Goal: Find specific page/section

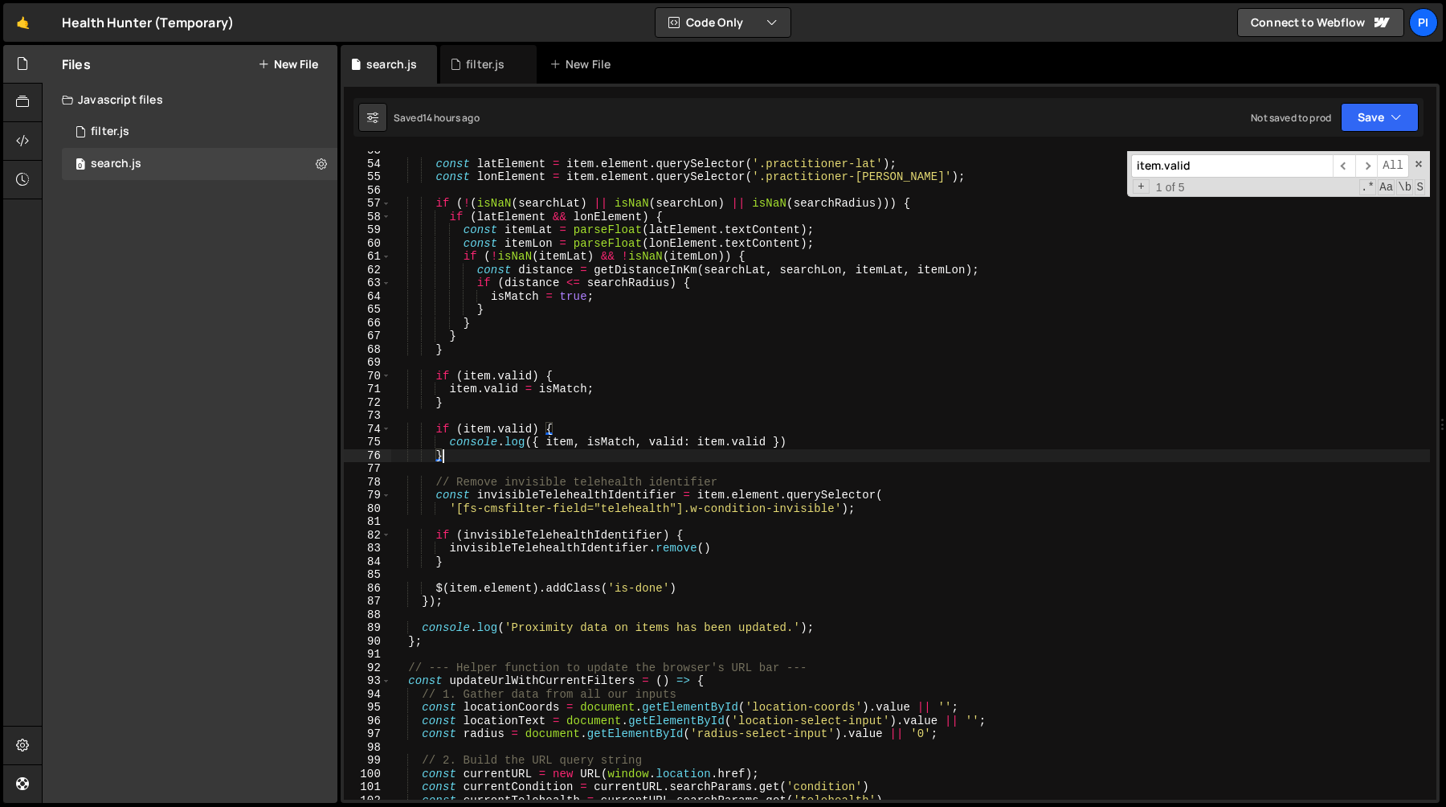
scroll to position [697, 0]
click at [25, 24] on link "🤙" at bounding box center [22, 22] width 39 height 39
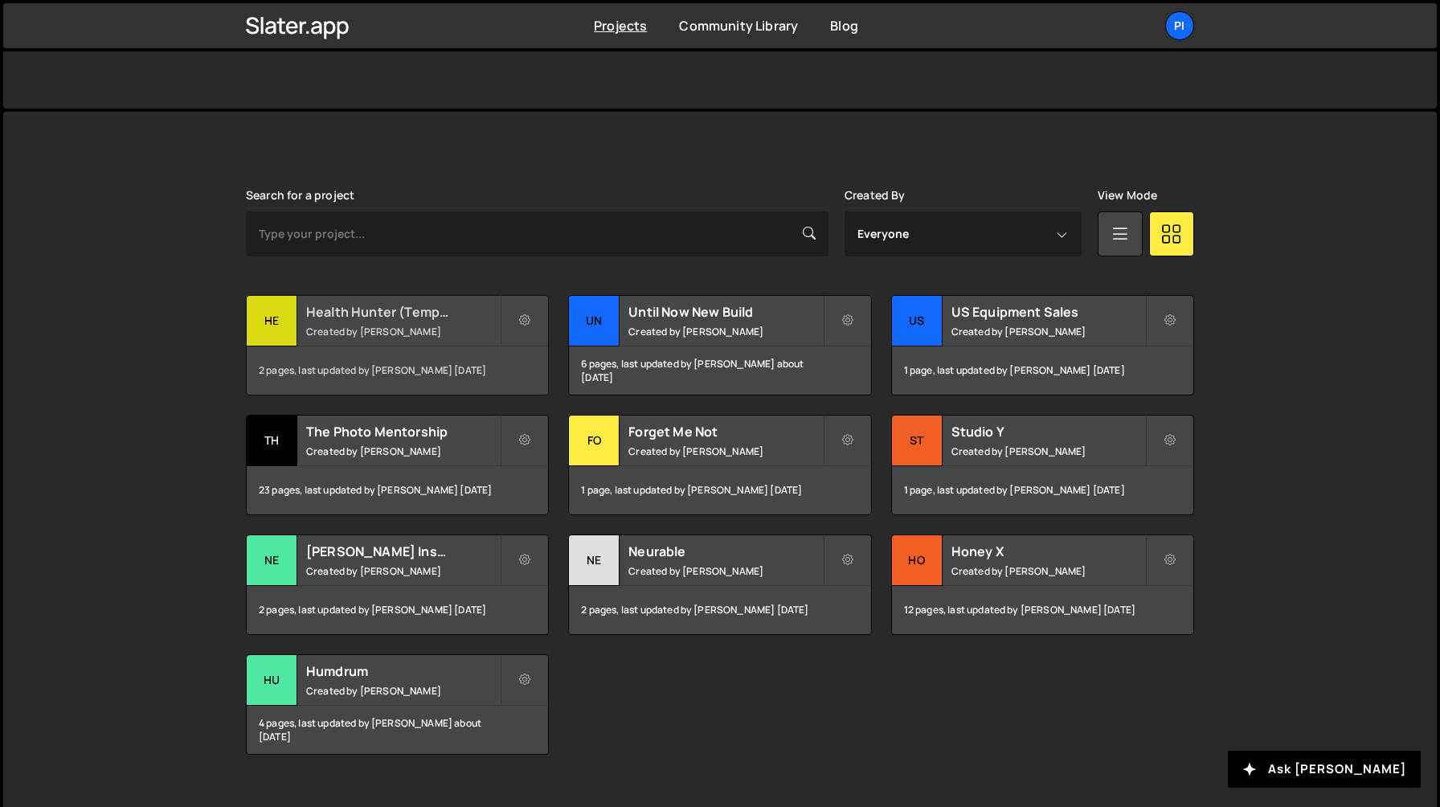
scroll to position [379, 0]
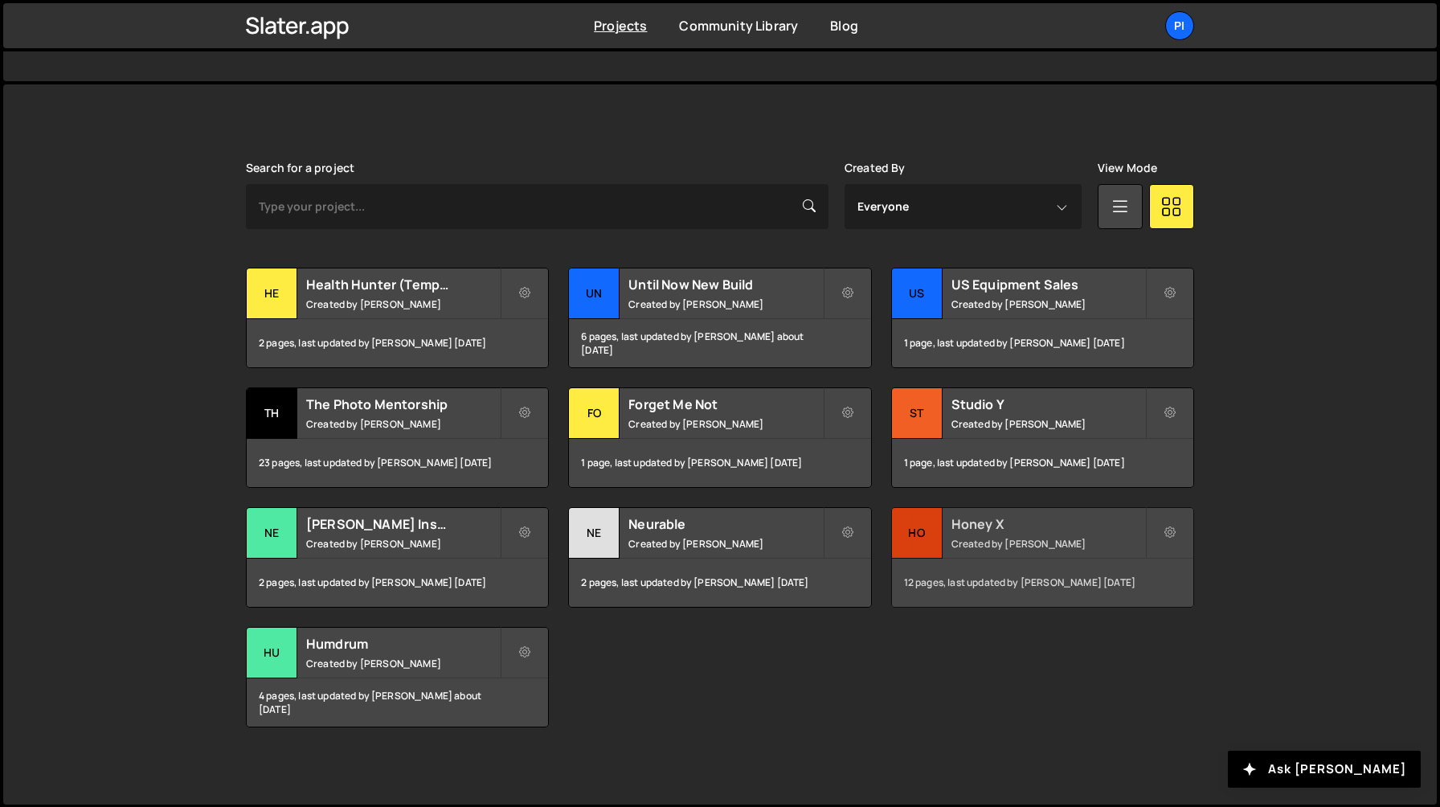
click at [946, 530] on div "Honey X Created by Richard Burles" at bounding box center [1042, 533] width 301 height 50
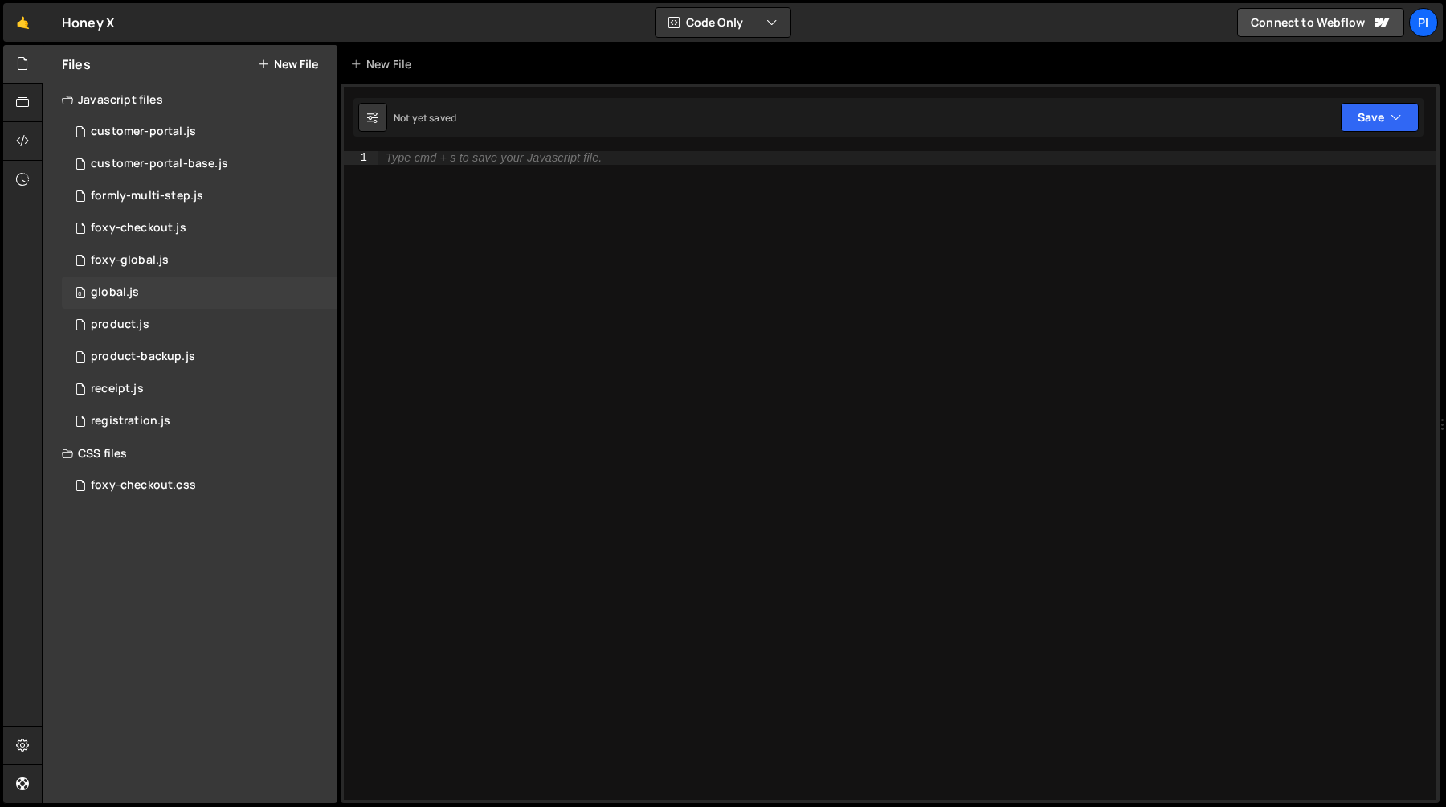
click at [198, 284] on div "0 global.js 0" at bounding box center [200, 292] width 276 height 32
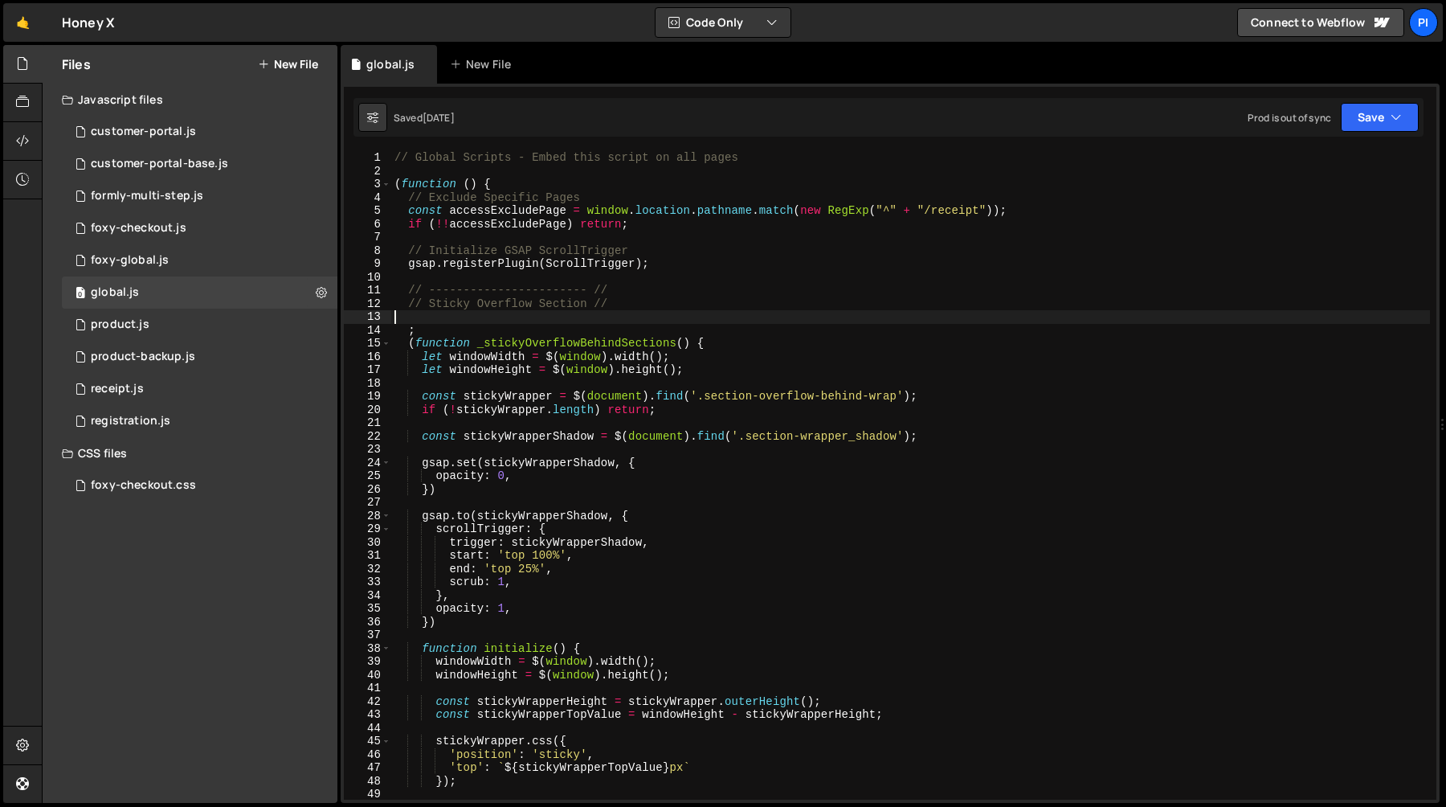
click at [531, 323] on div "// Global Scripts - Embed this script on all pages ( function ( ) { // Exclude …" at bounding box center [910, 488] width 1039 height 675
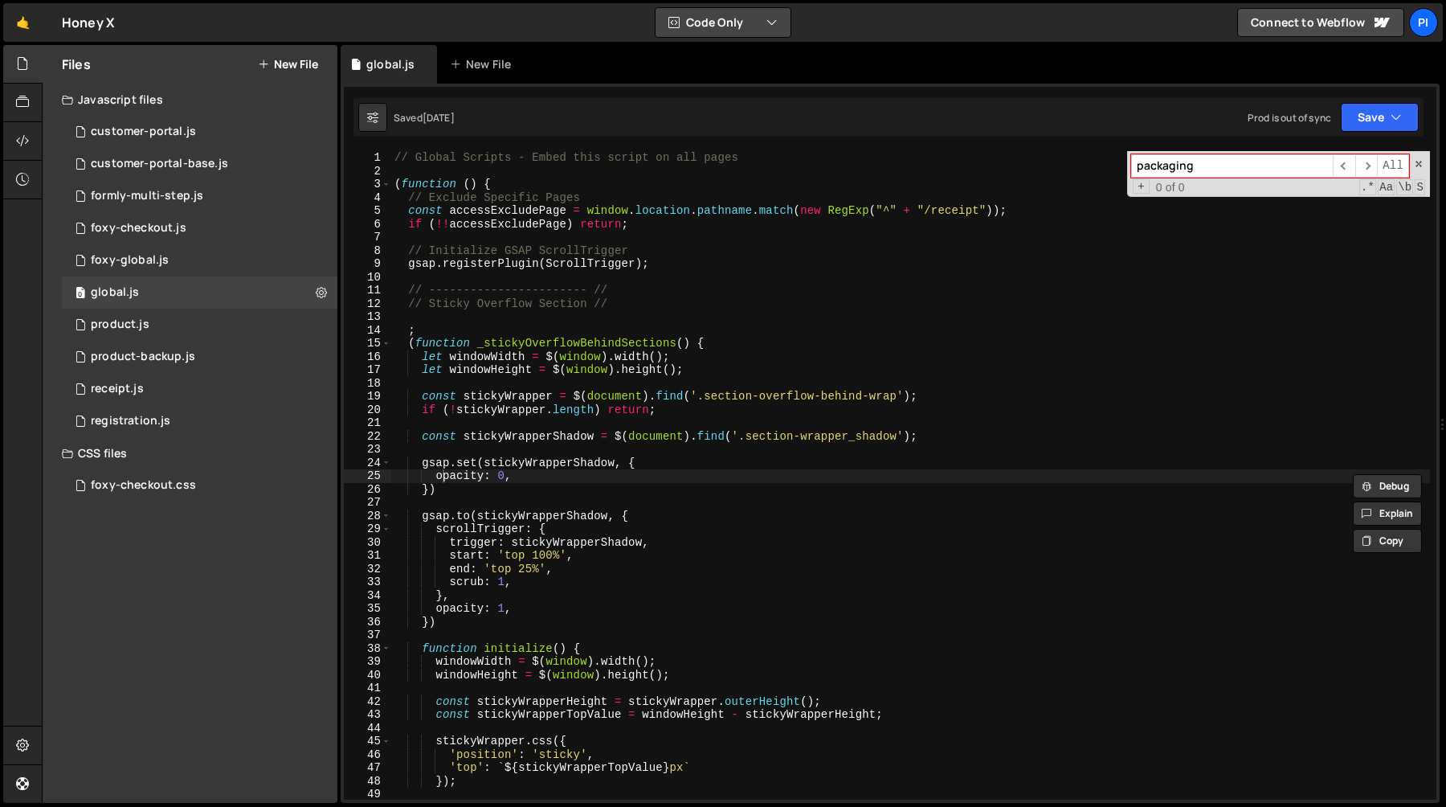
type input "packaging"
click at [173, 325] on div "0 product.js 0" at bounding box center [200, 325] width 276 height 32
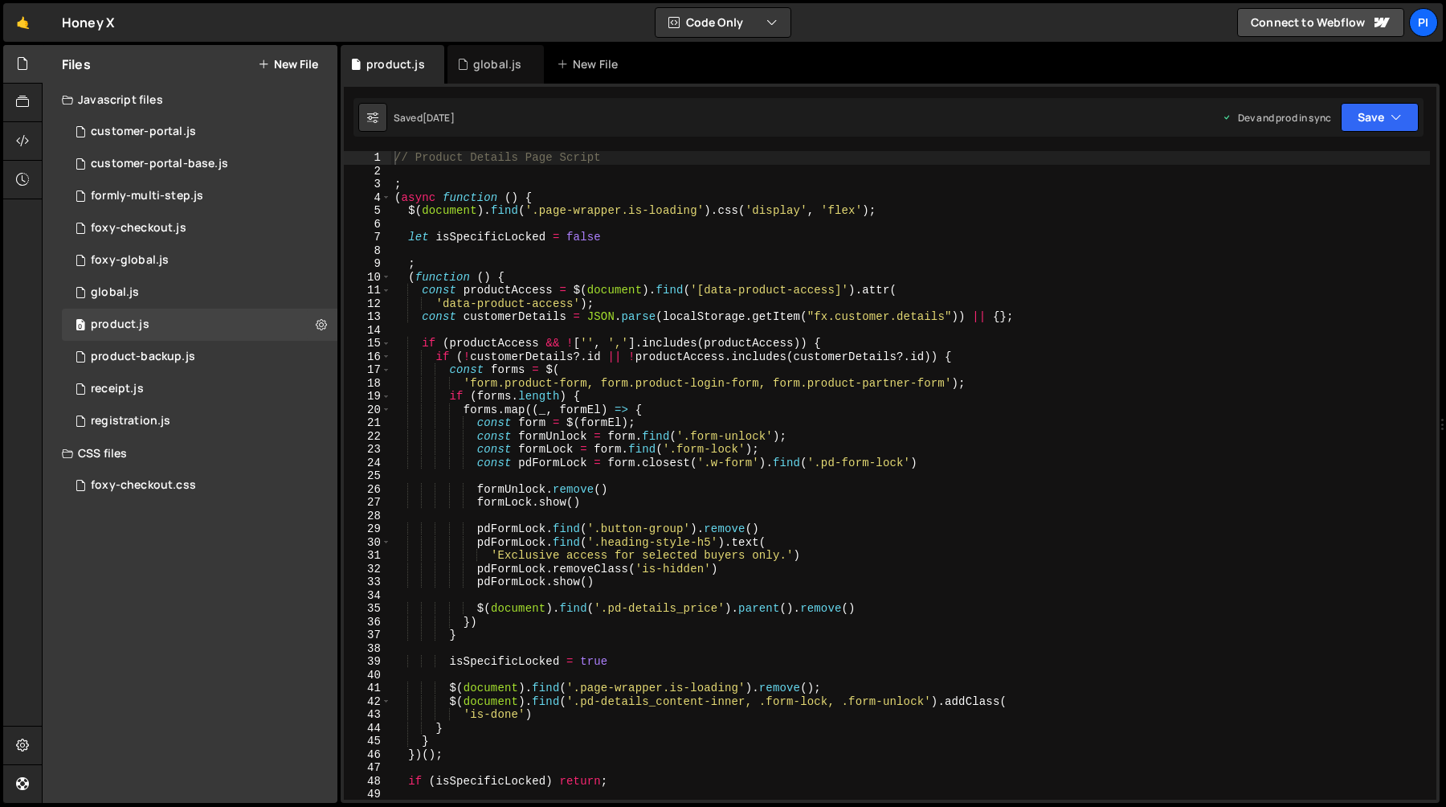
type textarea "$(document).find('.page-wrapper.is-loading').css('display', 'flex');"
click at [999, 217] on div "// Product Details Page Script ; ( async function ( ) { $ ( document ) . find (…" at bounding box center [910, 488] width 1039 height 675
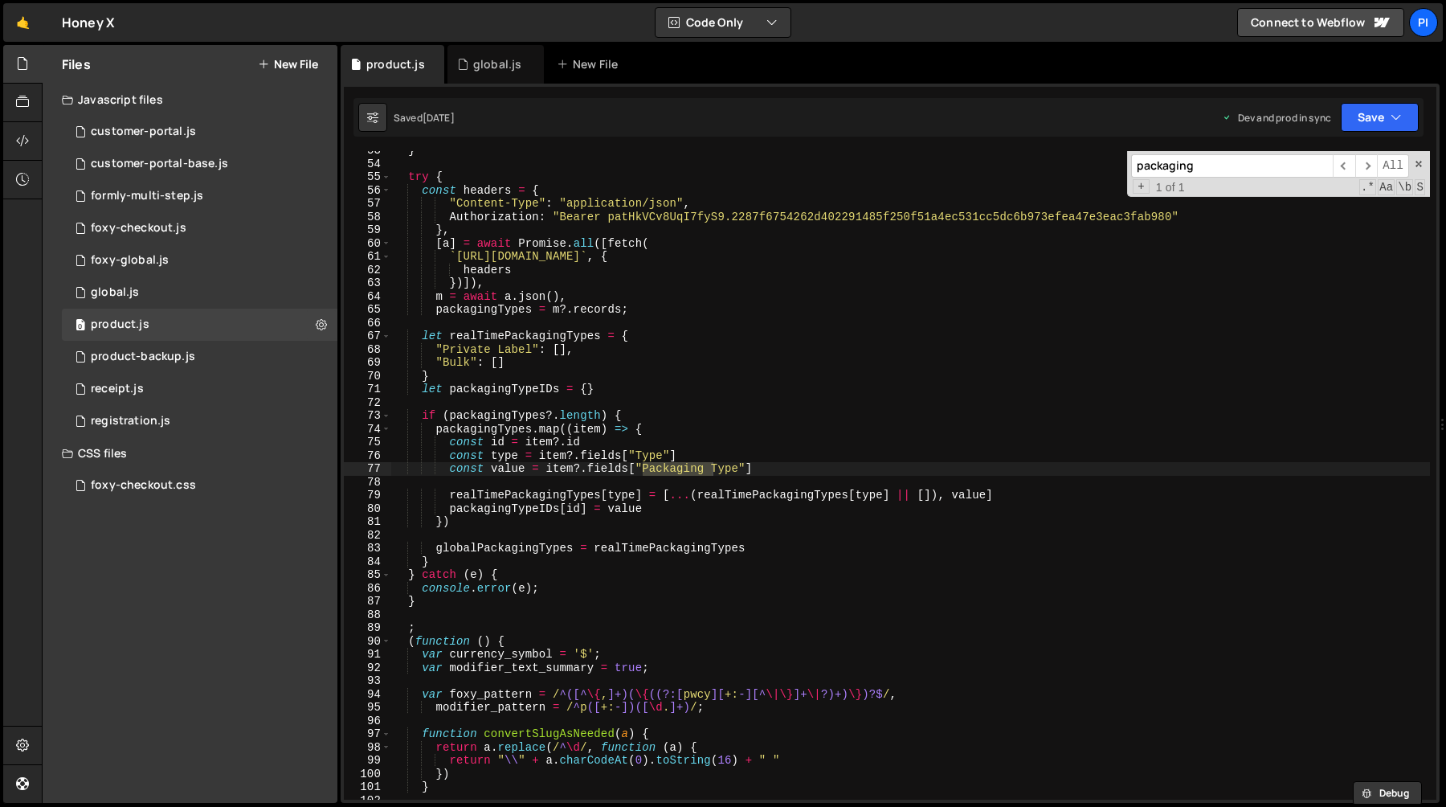
scroll to position [697, 0]
type input "packaging"
